Goal: Find specific page/section: Find specific page/section

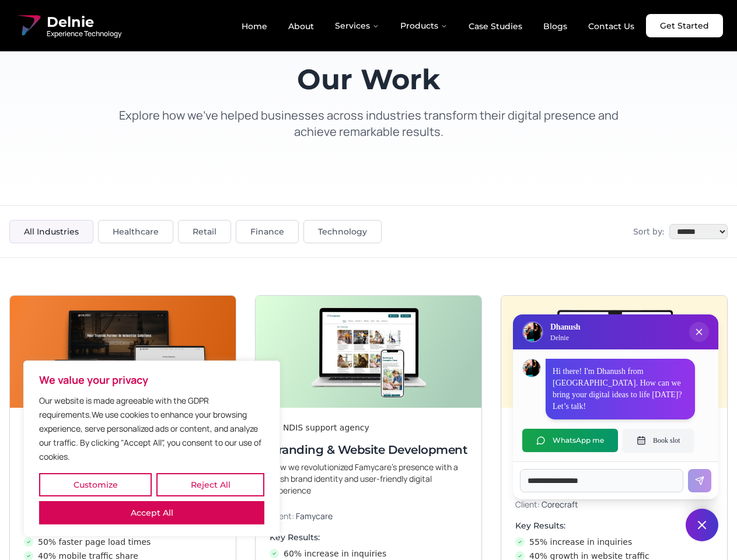
click at [95, 485] on button "Customize" at bounding box center [95, 484] width 113 height 23
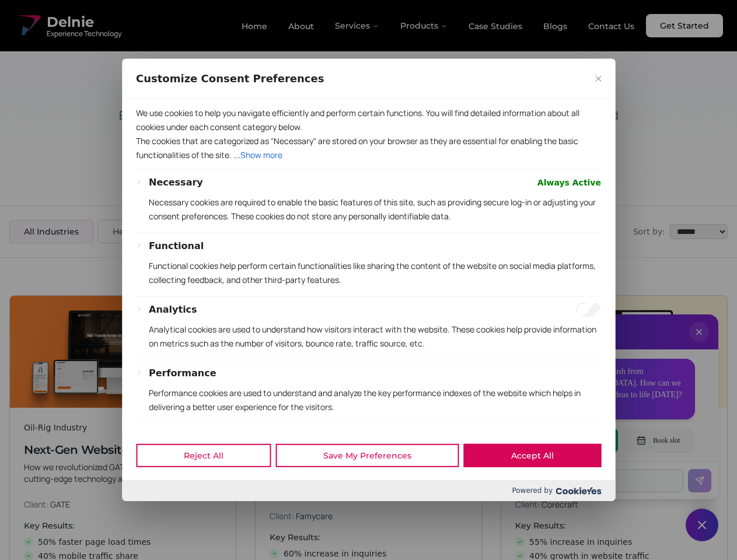
click at [210, 485] on div at bounding box center [368, 280] width 737 height 560
click at [152, 513] on div at bounding box center [368, 280] width 737 height 560
click at [368, 280] on p "Functional cookies help perform certain functionalities like sharing the conten…" at bounding box center [375, 273] width 452 height 28
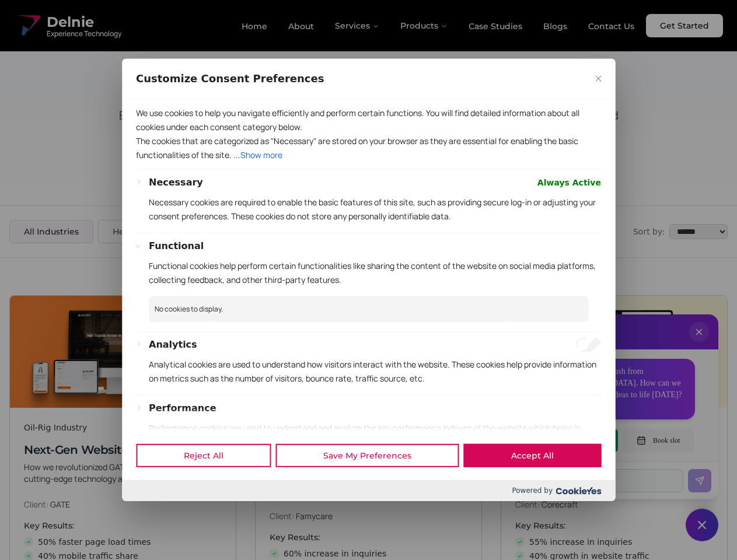
click at [699, 344] on div at bounding box center [368, 280] width 737 height 560
click at [570, 441] on div "Reject All Save My Preferences Accept All" at bounding box center [368, 456] width 493 height 50
click at [658, 441] on div at bounding box center [368, 280] width 737 height 560
click at [702, 525] on div at bounding box center [368, 280] width 737 height 560
click at [358, 26] on div at bounding box center [368, 280] width 737 height 560
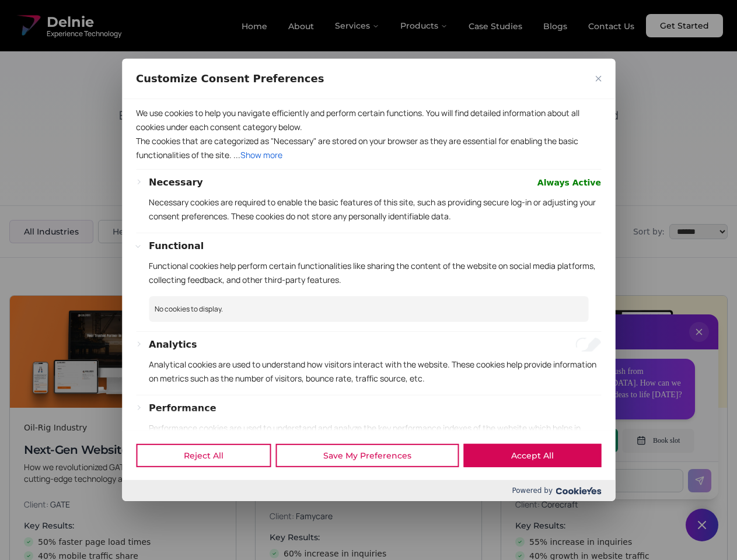
click at [424, 26] on div at bounding box center [368, 280] width 737 height 560
